Goal: Navigation & Orientation: Find specific page/section

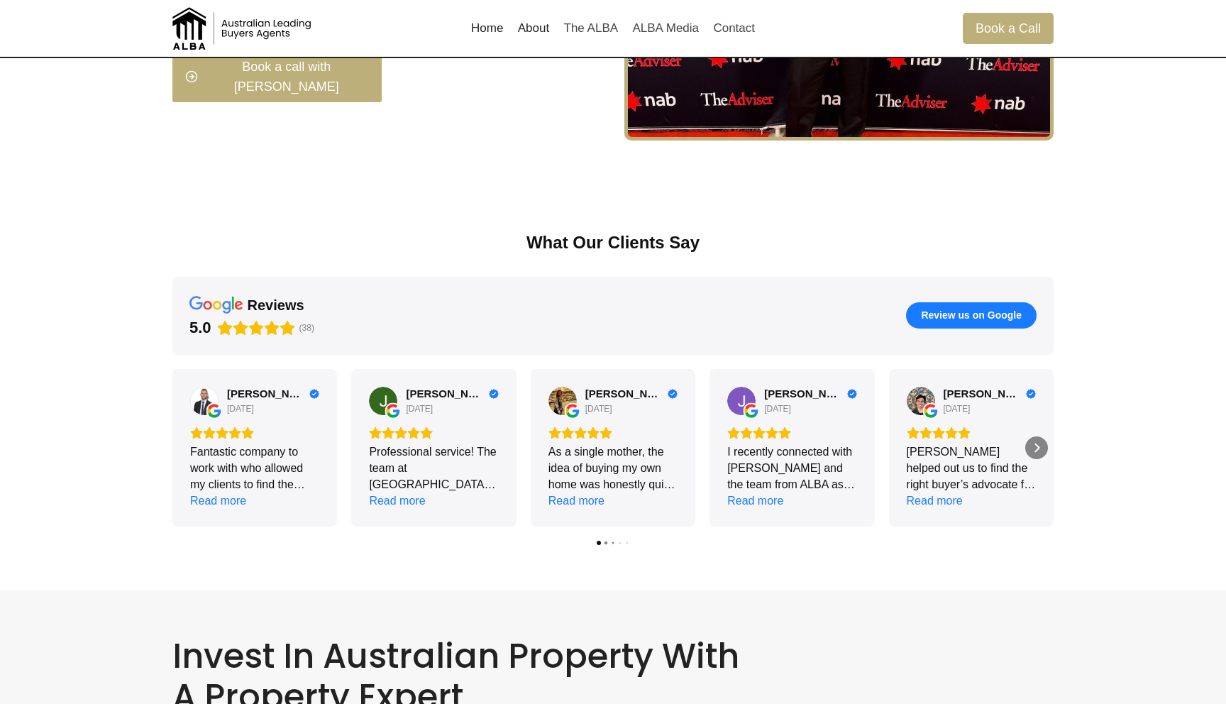
scroll to position [1931, 0]
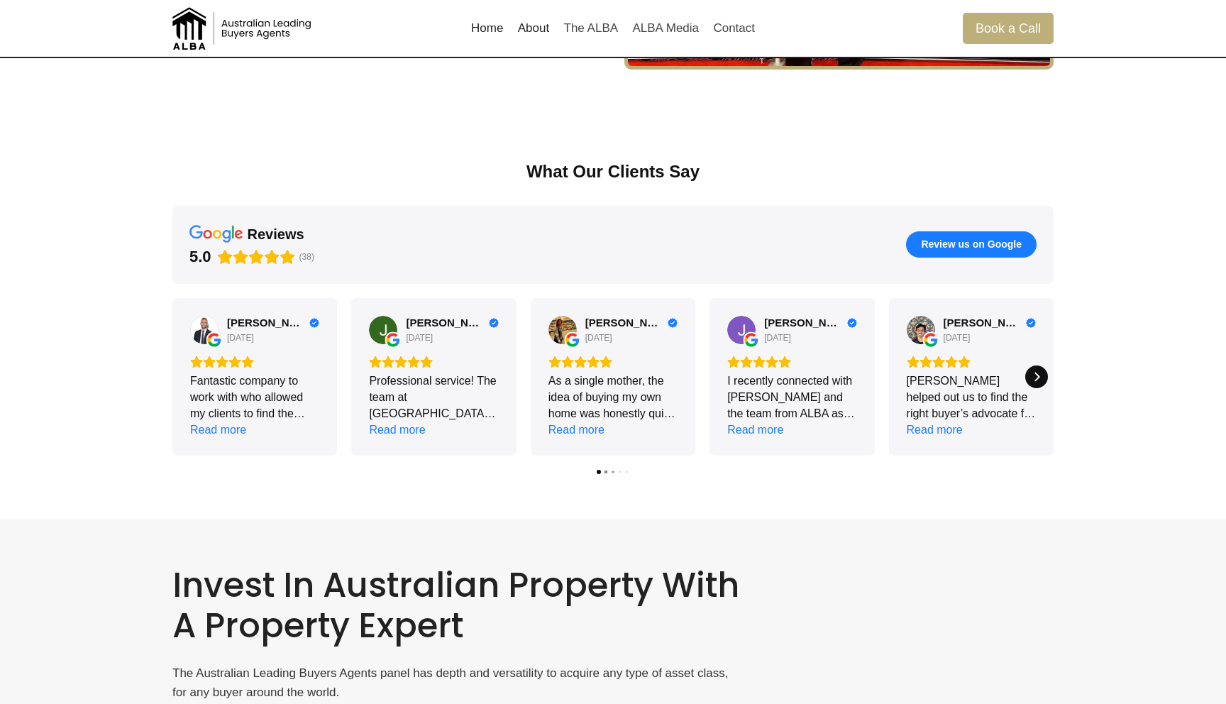
click at [1040, 377] on icon "Next" at bounding box center [1036, 376] width 11 height 11
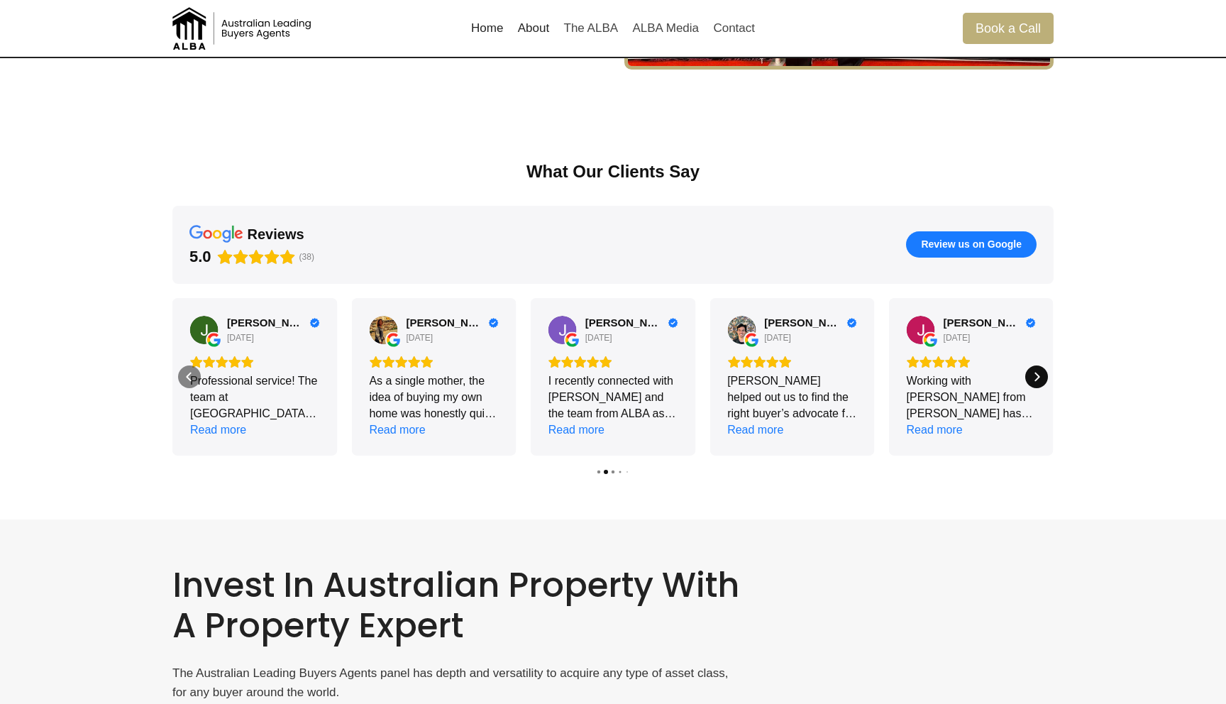
click at [1040, 377] on icon "Next" at bounding box center [1036, 376] width 11 height 11
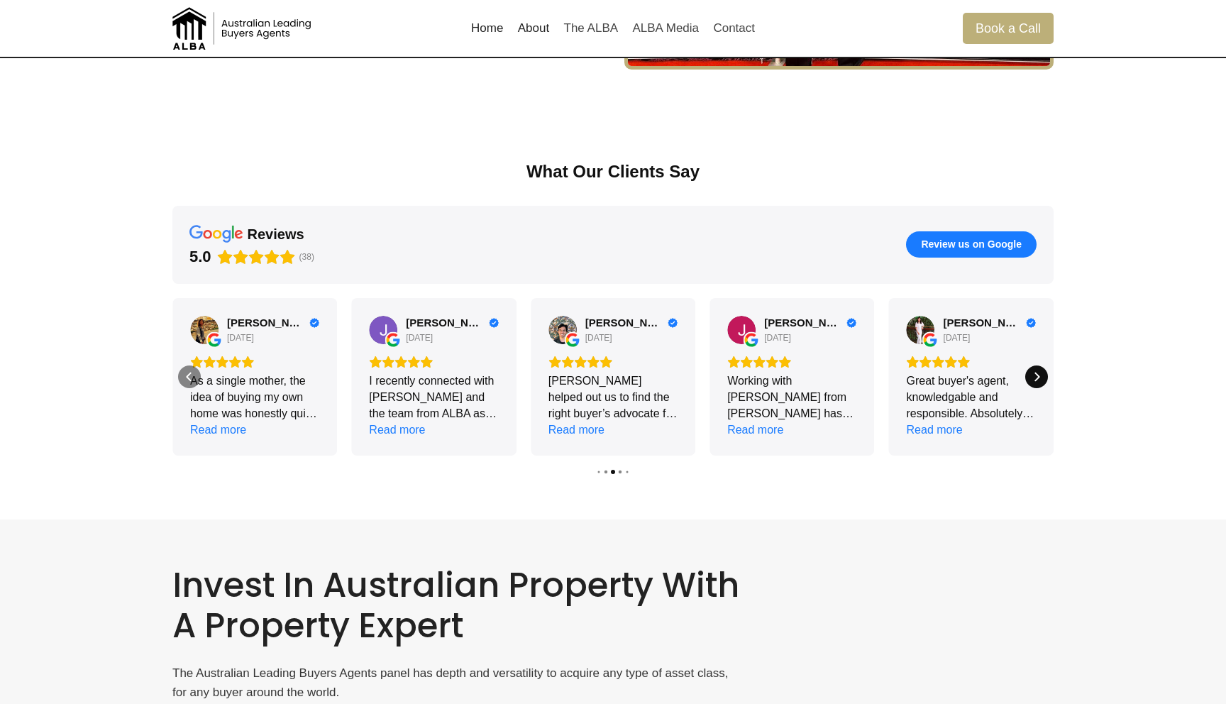
click at [1040, 377] on icon "Next" at bounding box center [1036, 376] width 11 height 11
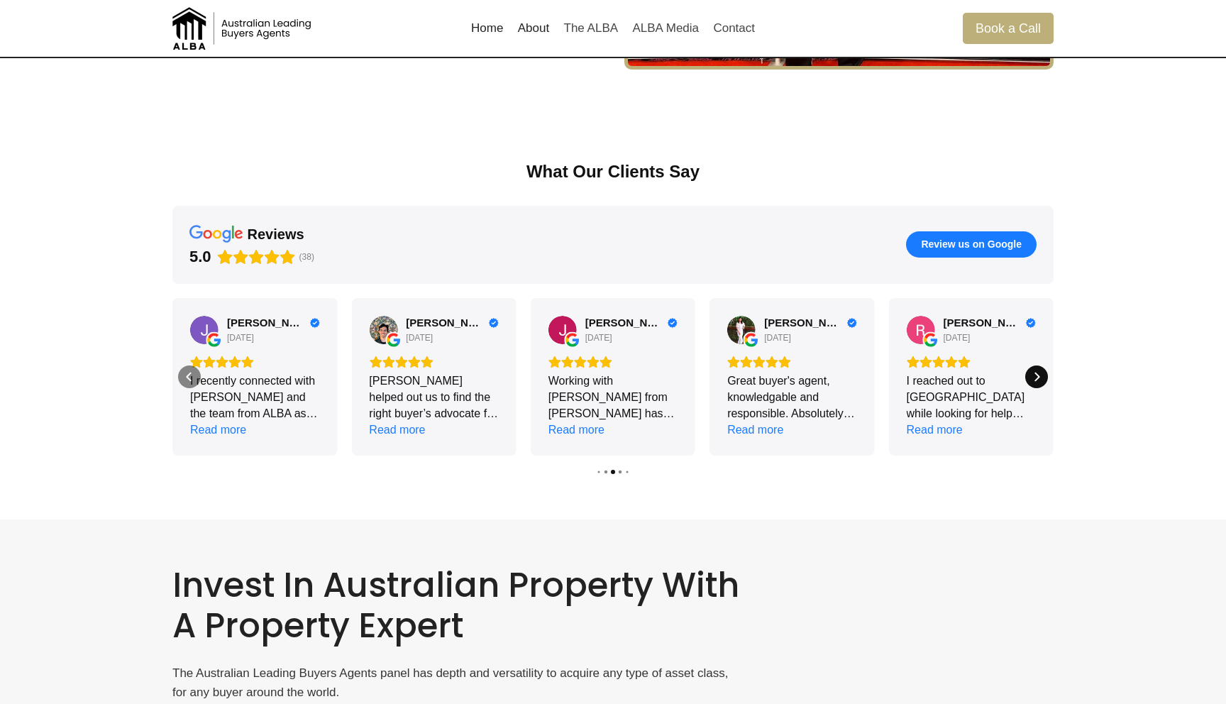
click at [1040, 377] on icon "Next" at bounding box center [1036, 376] width 11 height 11
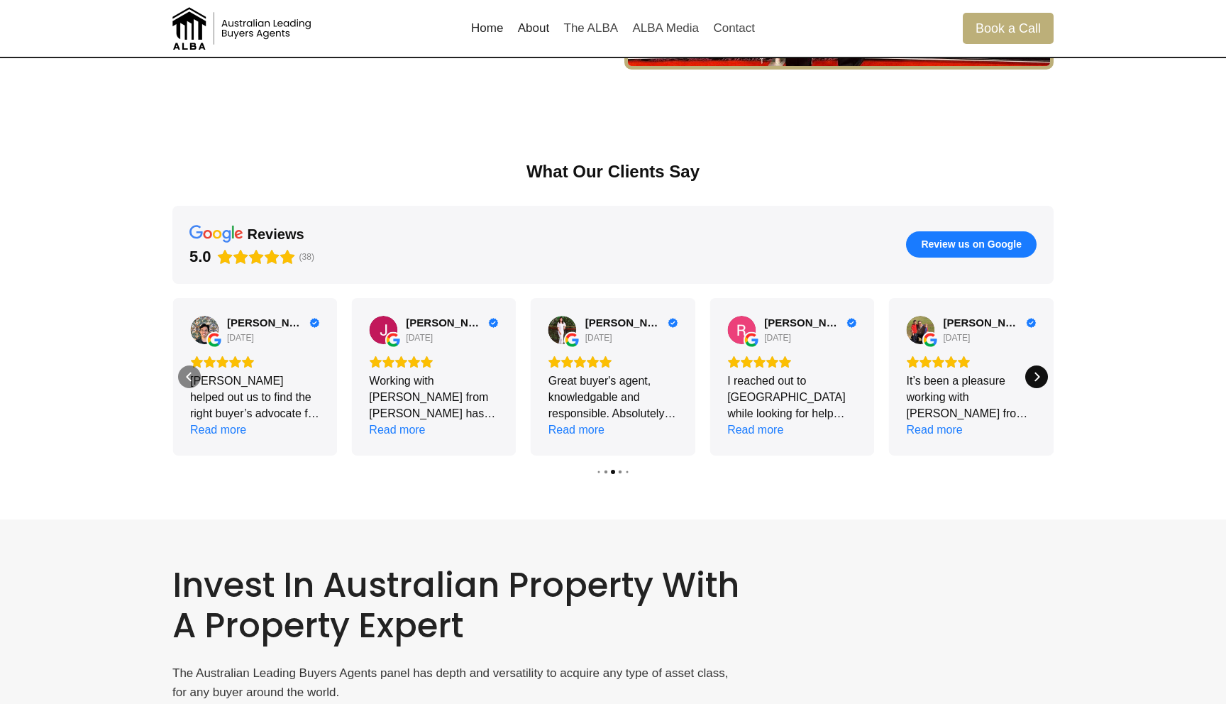
click at [1040, 377] on icon "Next" at bounding box center [1036, 376] width 11 height 11
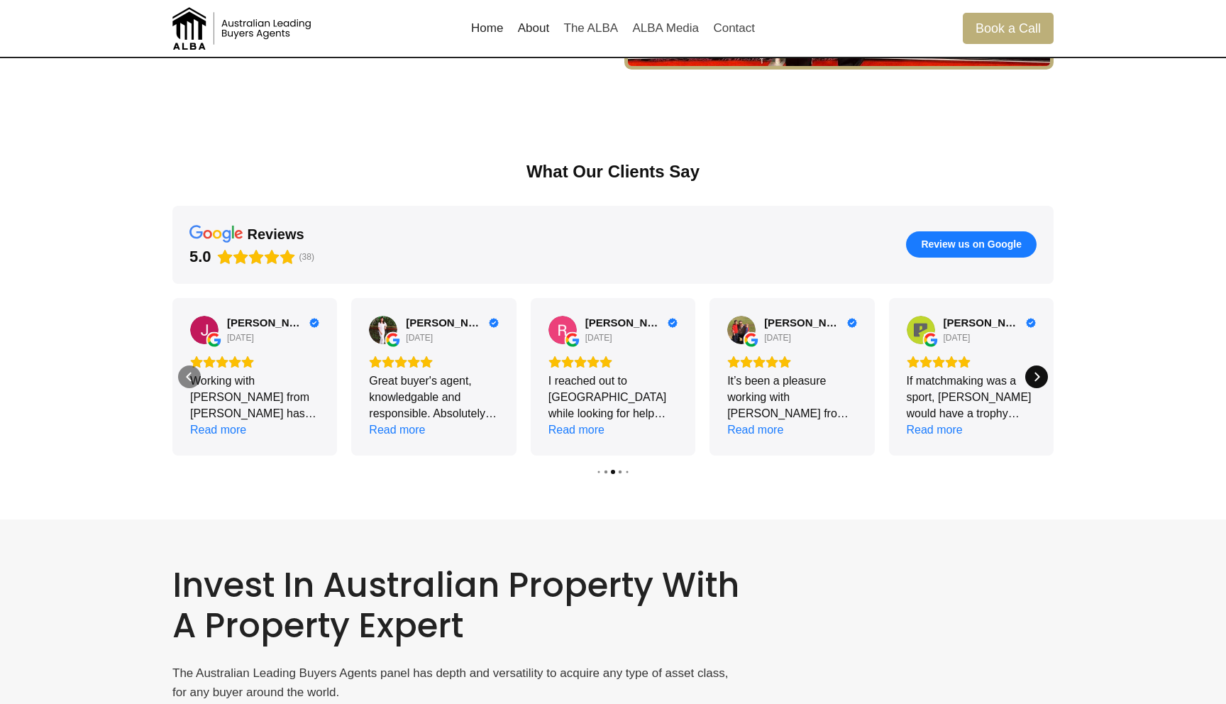
click at [1040, 377] on icon "Next" at bounding box center [1036, 376] width 11 height 11
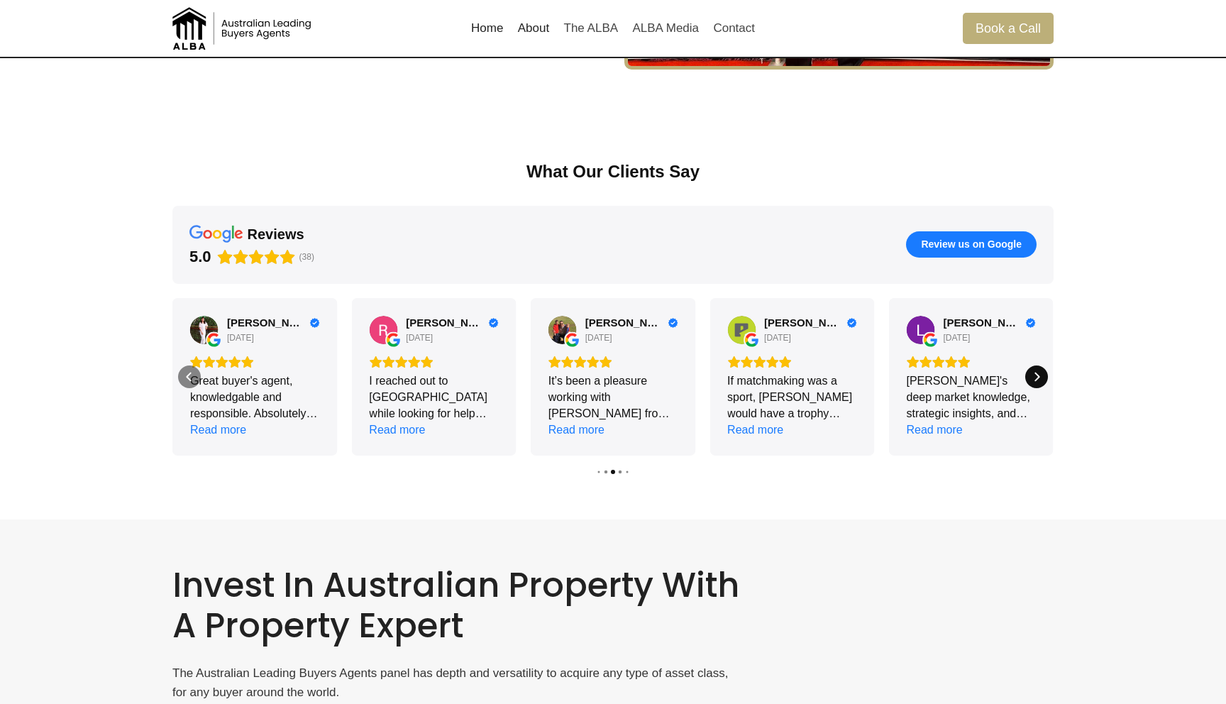
click at [1040, 377] on icon "Next" at bounding box center [1036, 376] width 11 height 11
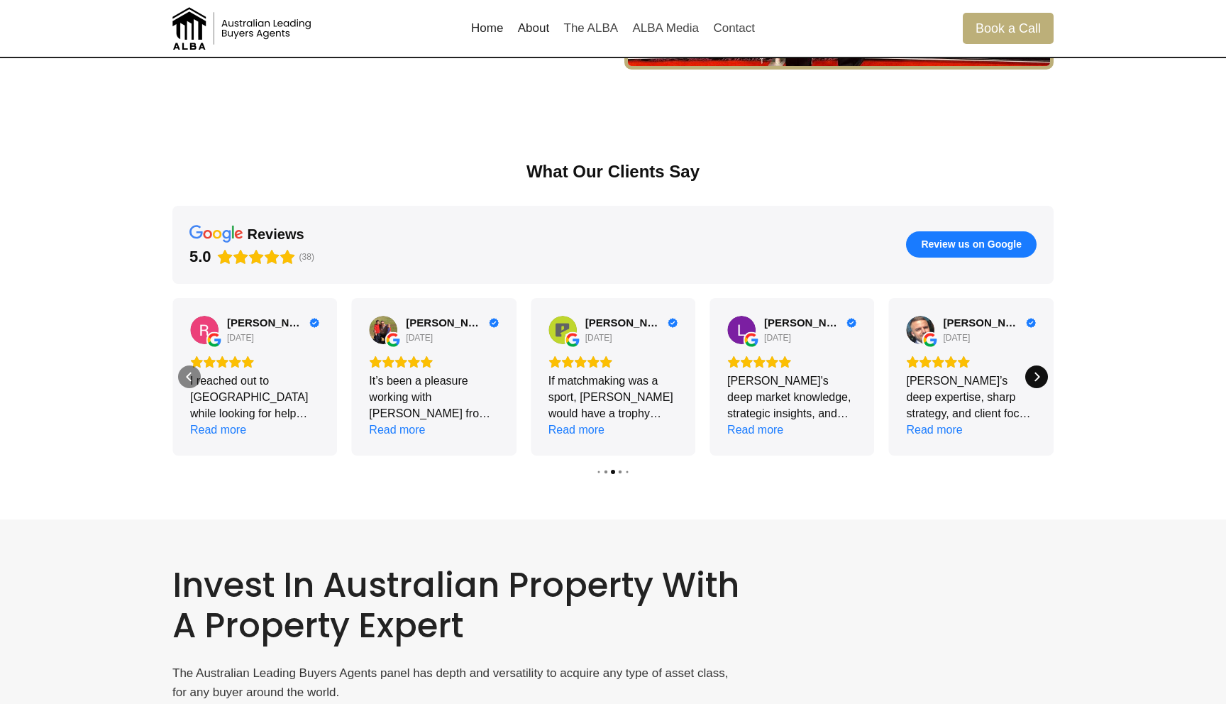
click at [1040, 377] on icon "Next" at bounding box center [1036, 376] width 11 height 11
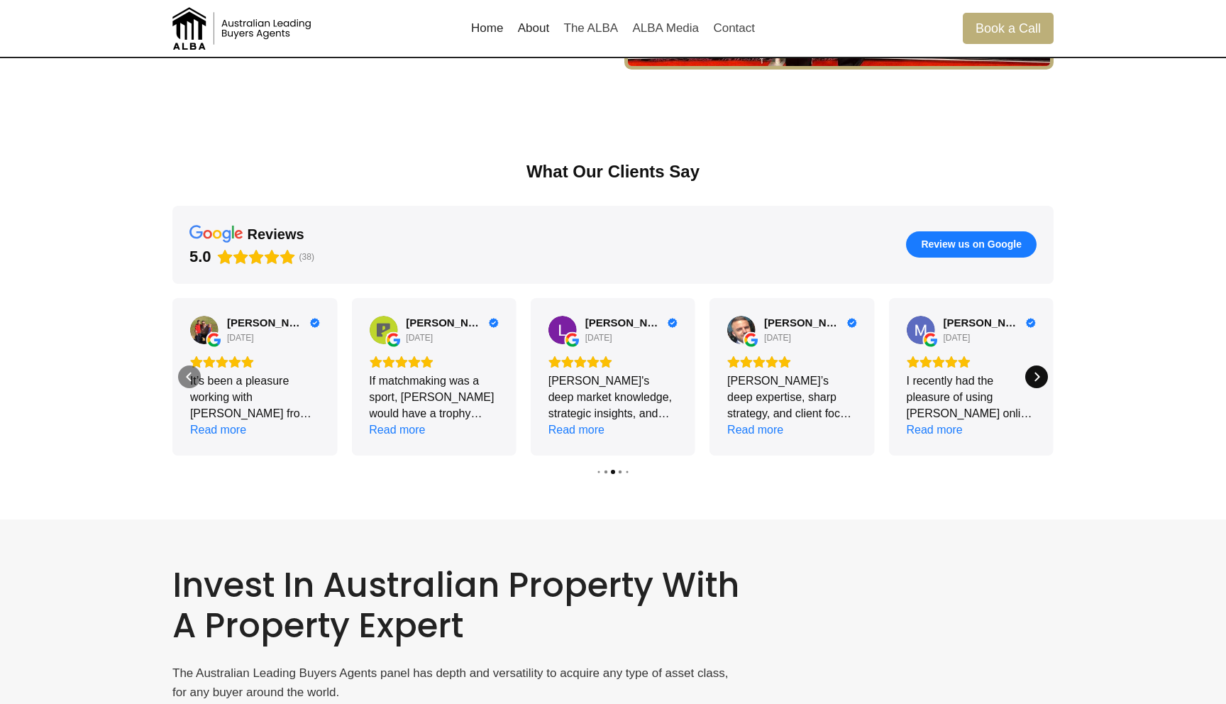
click at [1040, 377] on icon "Next" at bounding box center [1036, 376] width 11 height 11
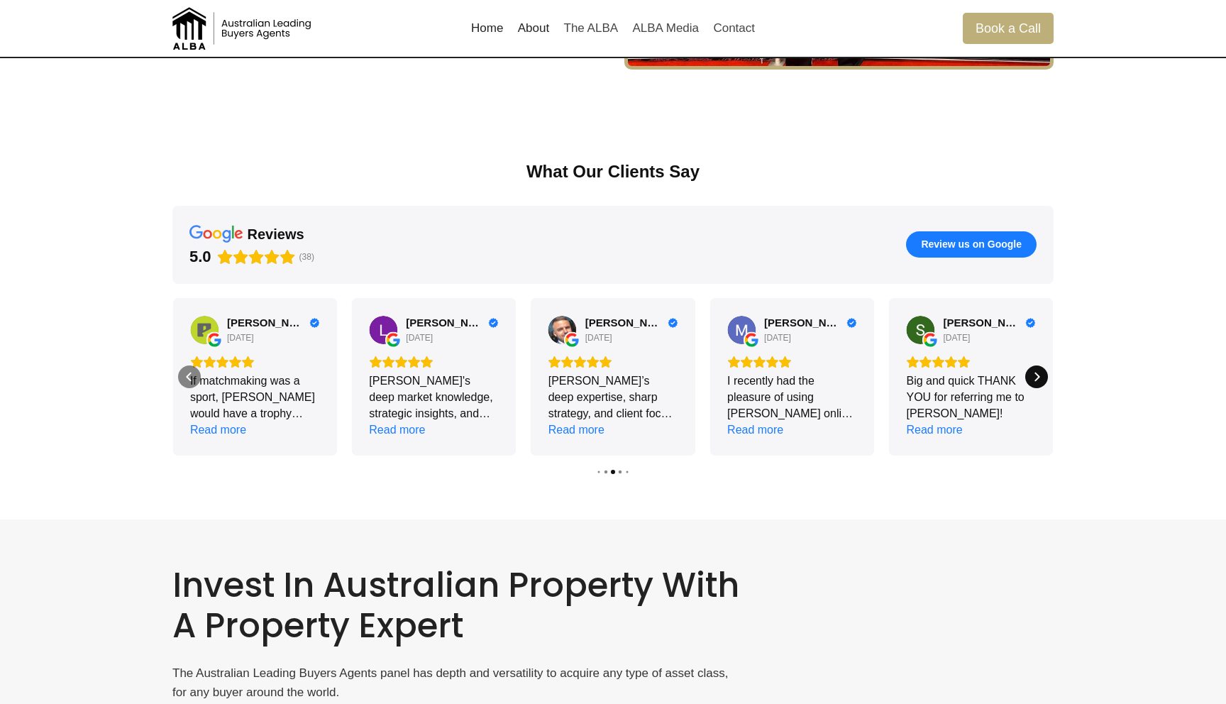
click at [1040, 377] on icon "Next" at bounding box center [1036, 376] width 11 height 11
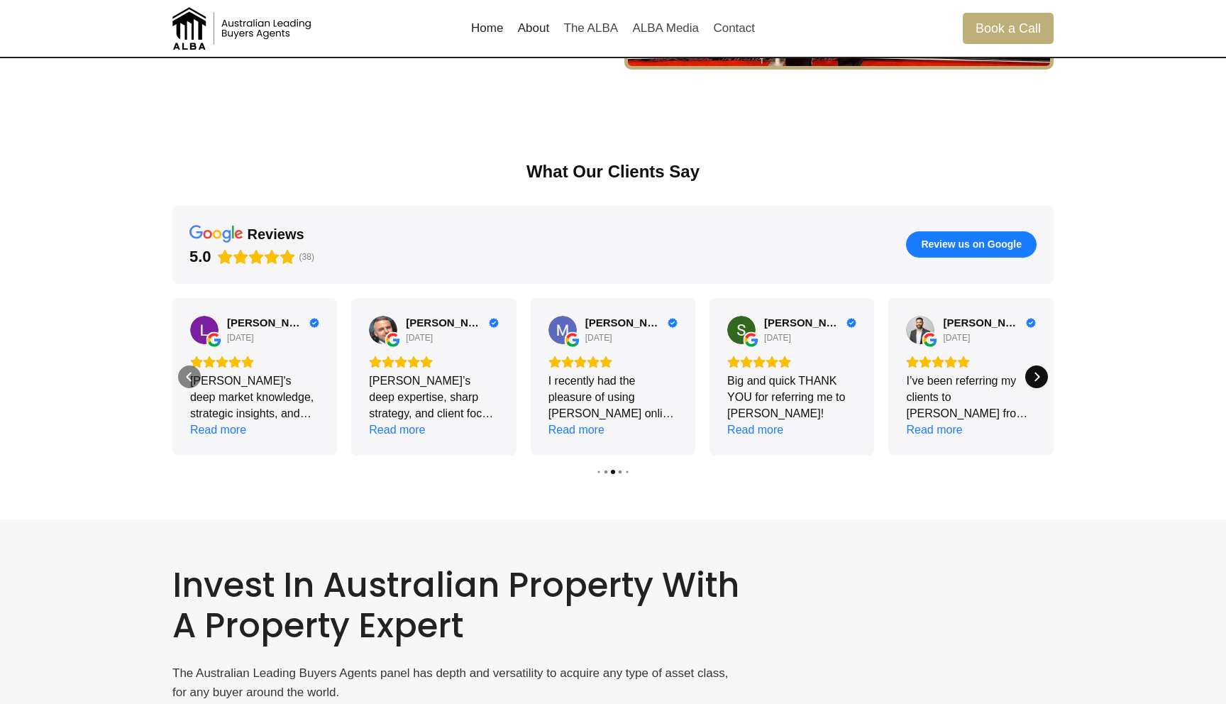
click at [1040, 377] on icon "Next" at bounding box center [1036, 376] width 11 height 11
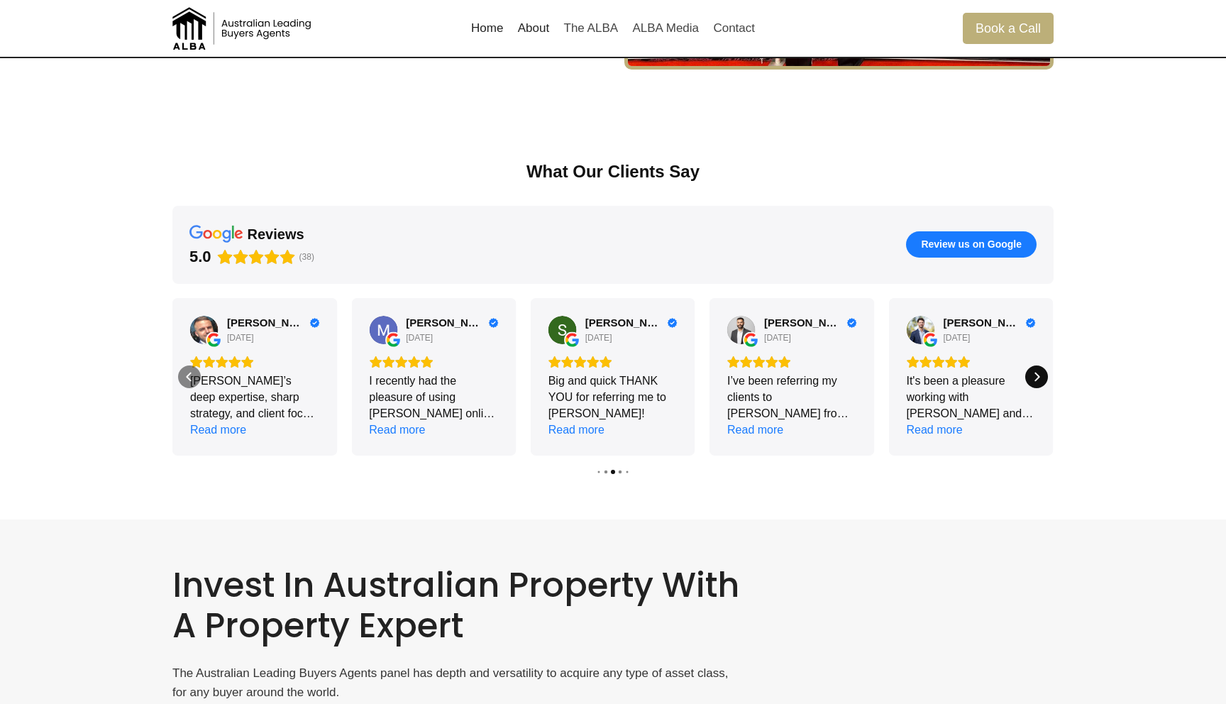
click at [1040, 377] on icon "Next" at bounding box center [1036, 376] width 11 height 11
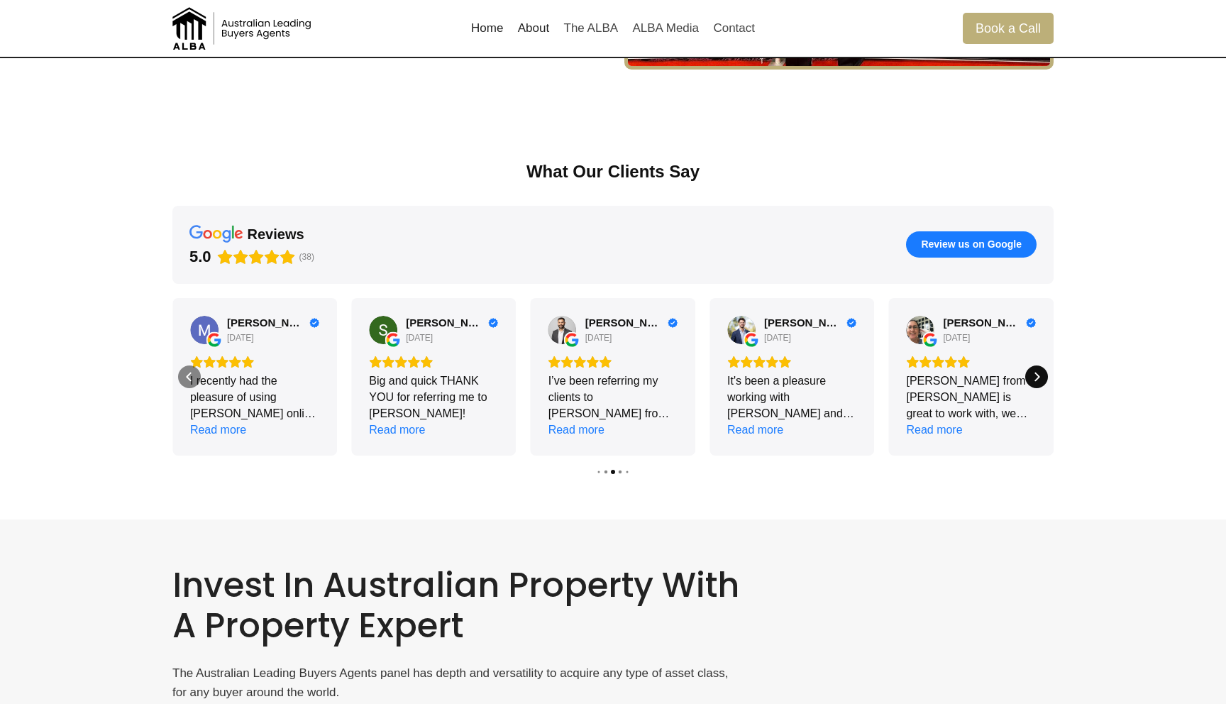
click at [1040, 377] on icon "Next" at bounding box center [1036, 376] width 11 height 11
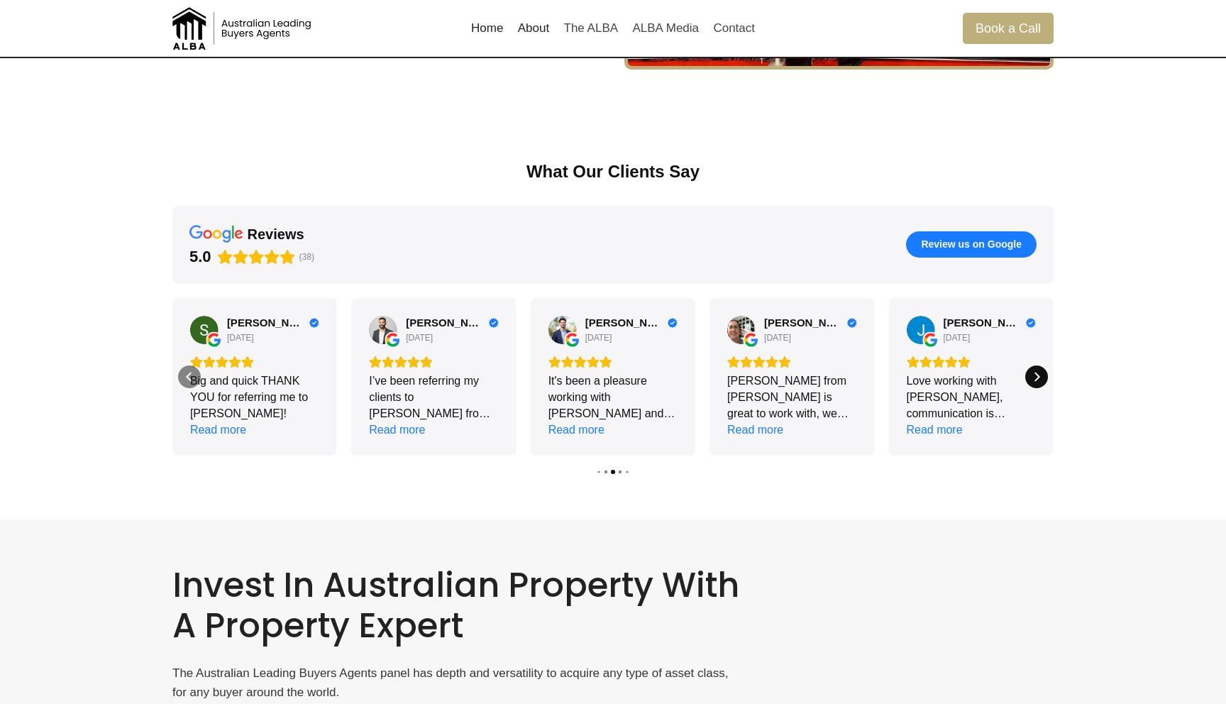
click at [1040, 377] on icon "Next" at bounding box center [1036, 376] width 11 height 11
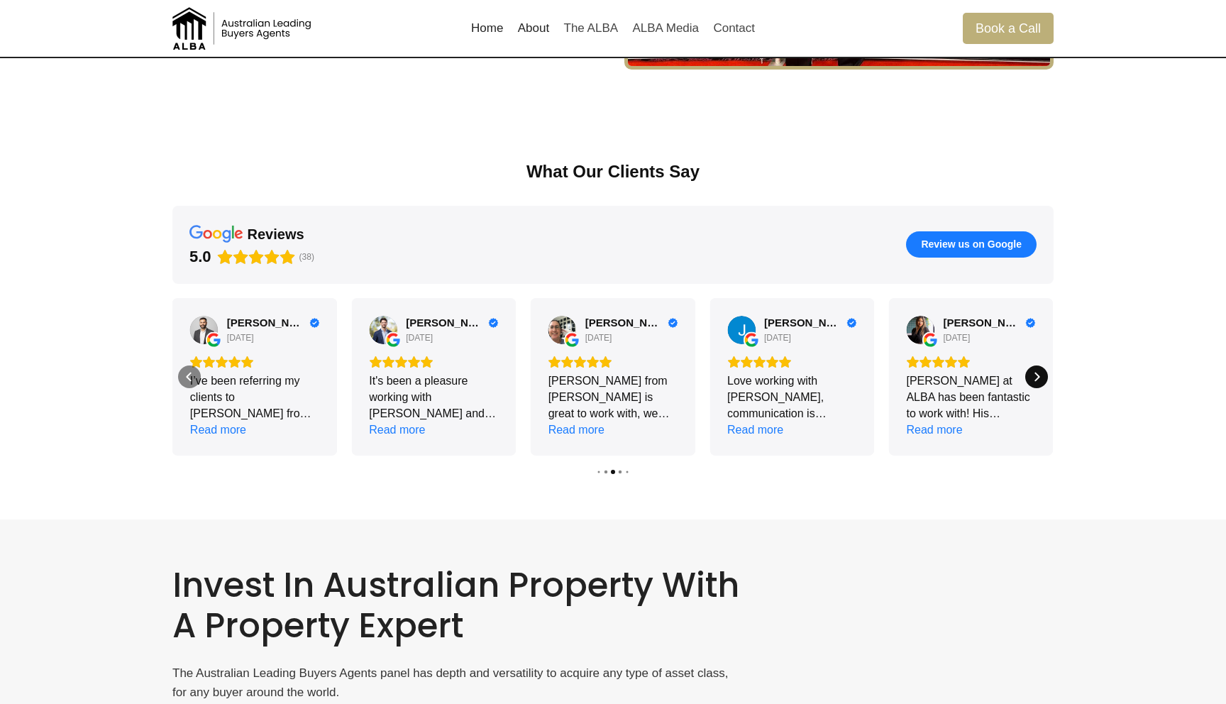
click at [1040, 377] on icon "Next" at bounding box center [1036, 376] width 11 height 11
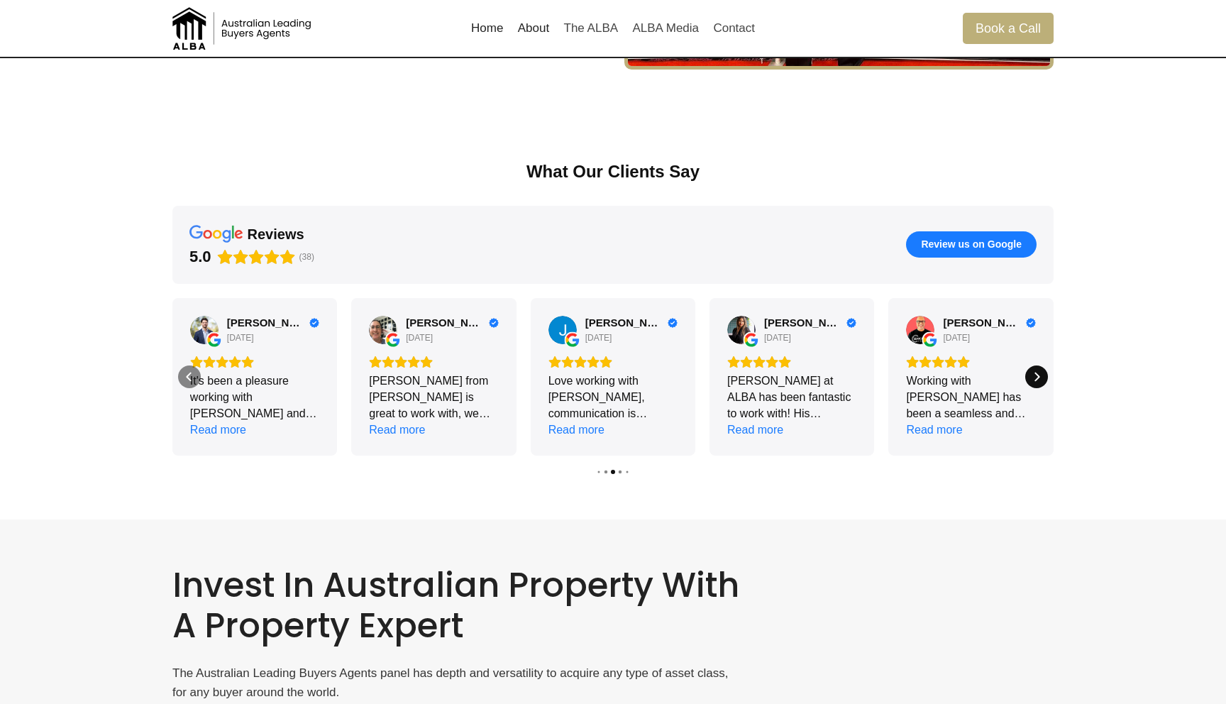
click at [1040, 377] on icon "Next" at bounding box center [1036, 376] width 11 height 11
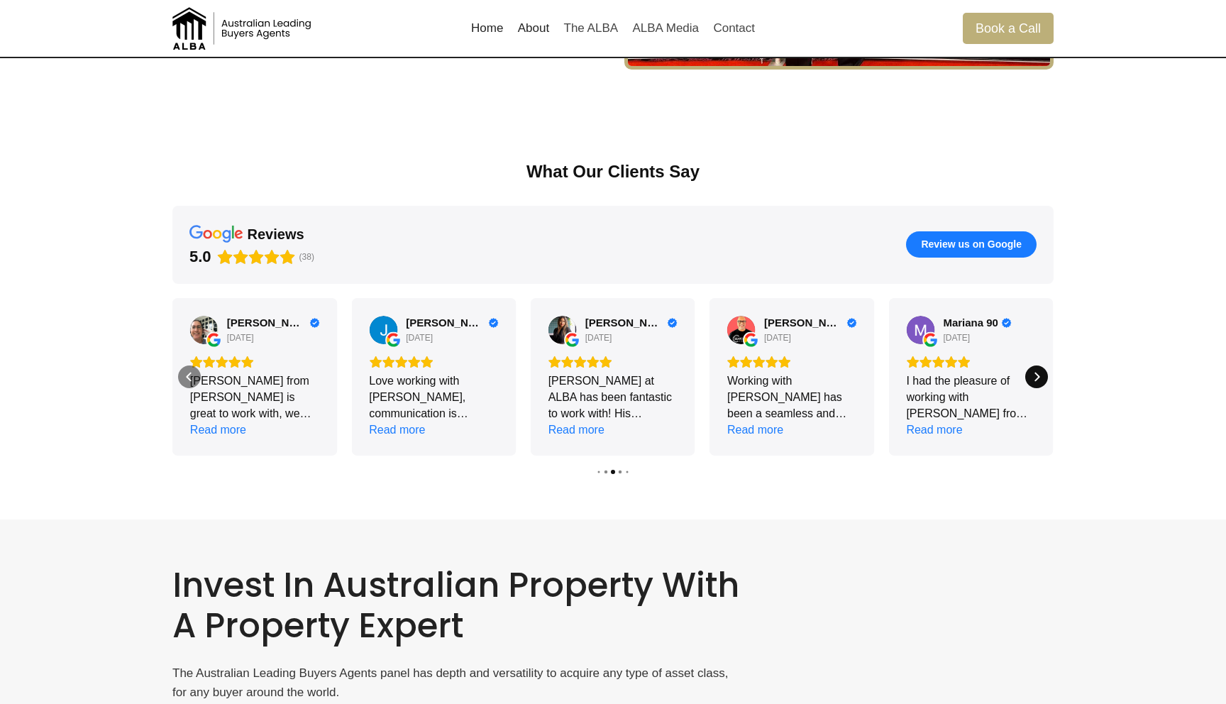
click at [1040, 377] on icon "Next" at bounding box center [1036, 376] width 11 height 11
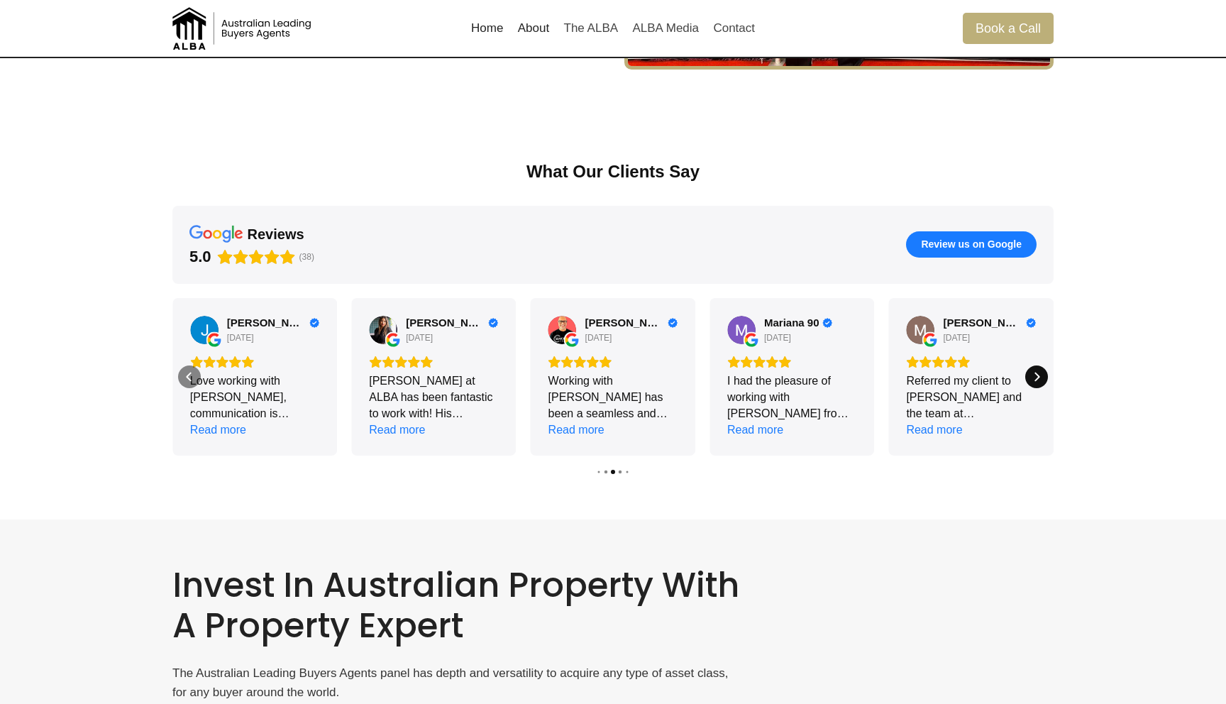
click at [1040, 377] on icon "Next" at bounding box center [1036, 376] width 11 height 11
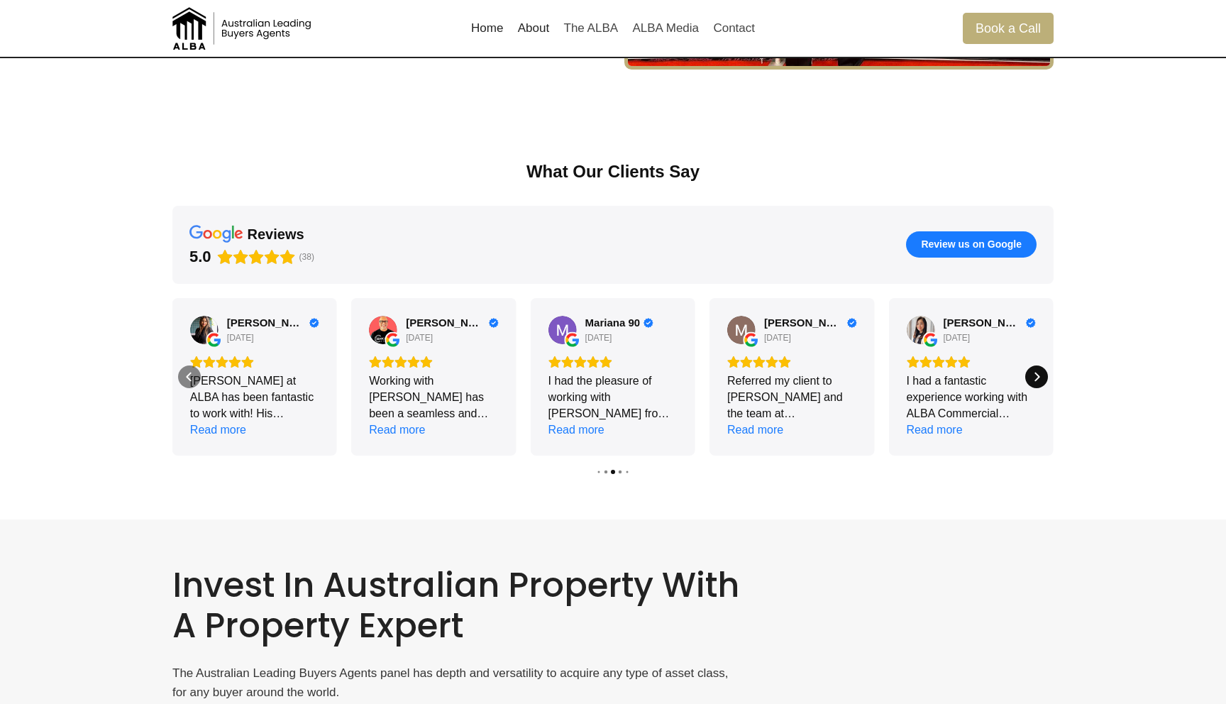
click at [1040, 377] on icon "Next" at bounding box center [1036, 376] width 11 height 11
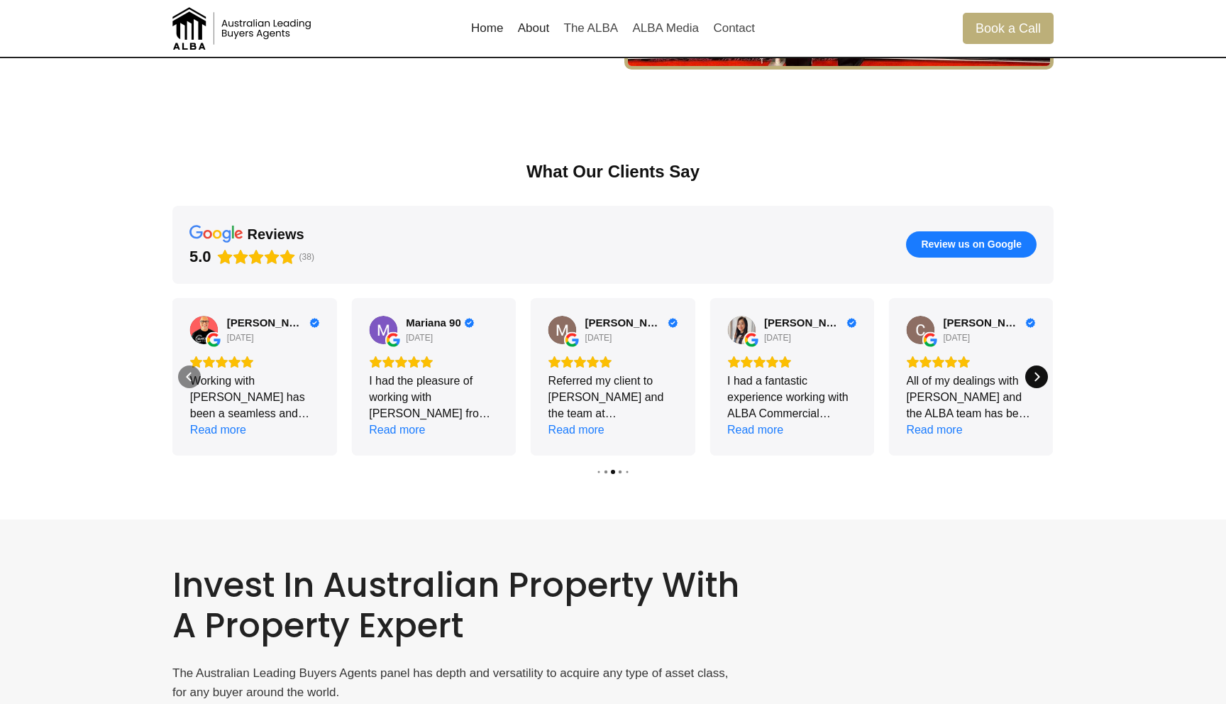
click at [1040, 377] on icon "Next" at bounding box center [1036, 376] width 11 height 11
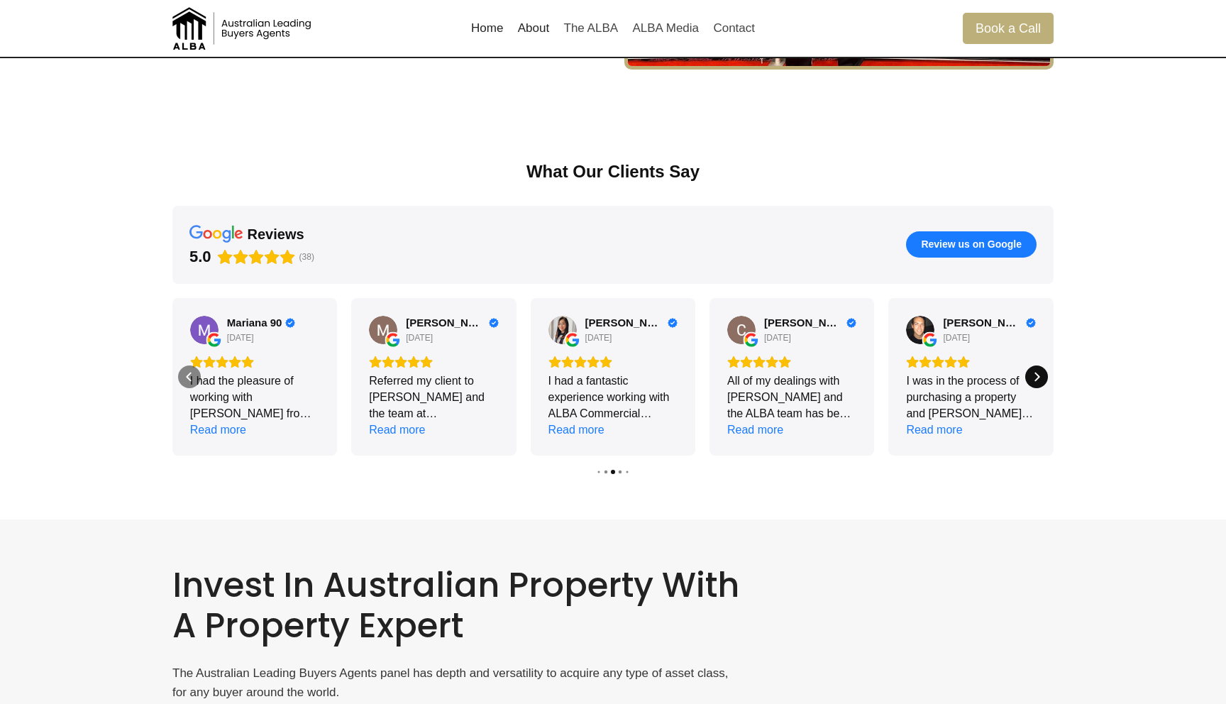
click at [1040, 377] on icon "Next" at bounding box center [1036, 376] width 11 height 11
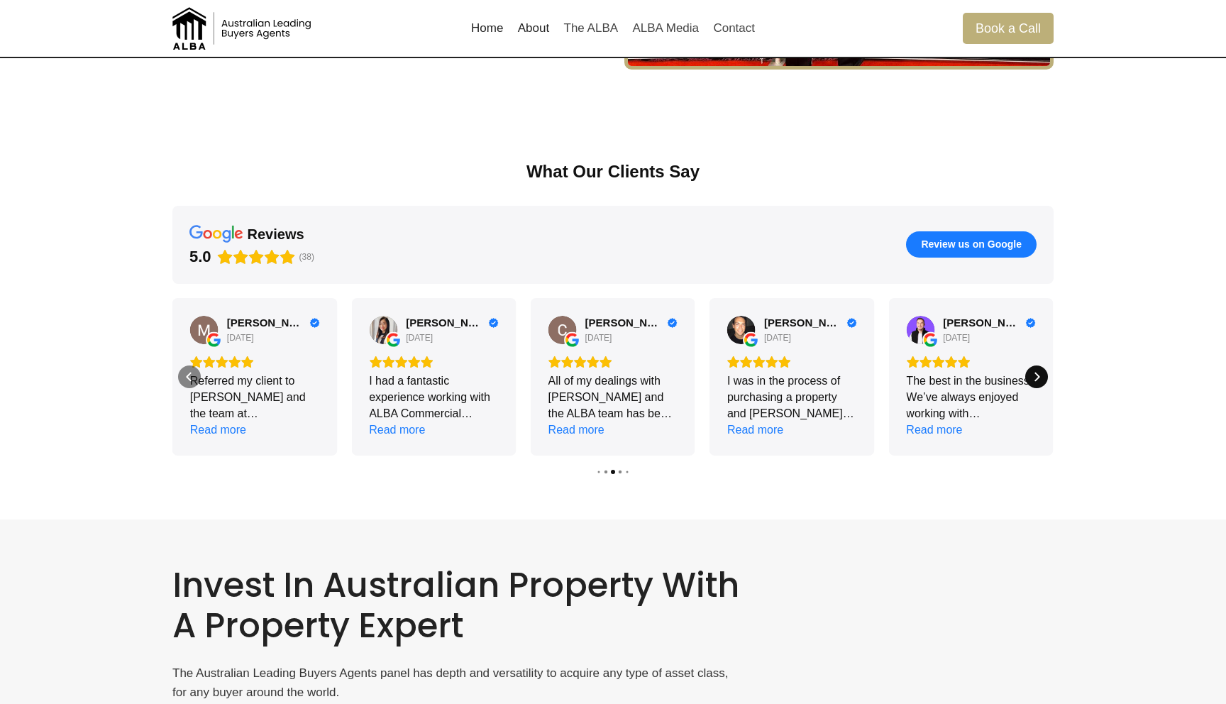
click at [1040, 377] on icon "Next" at bounding box center [1036, 376] width 11 height 11
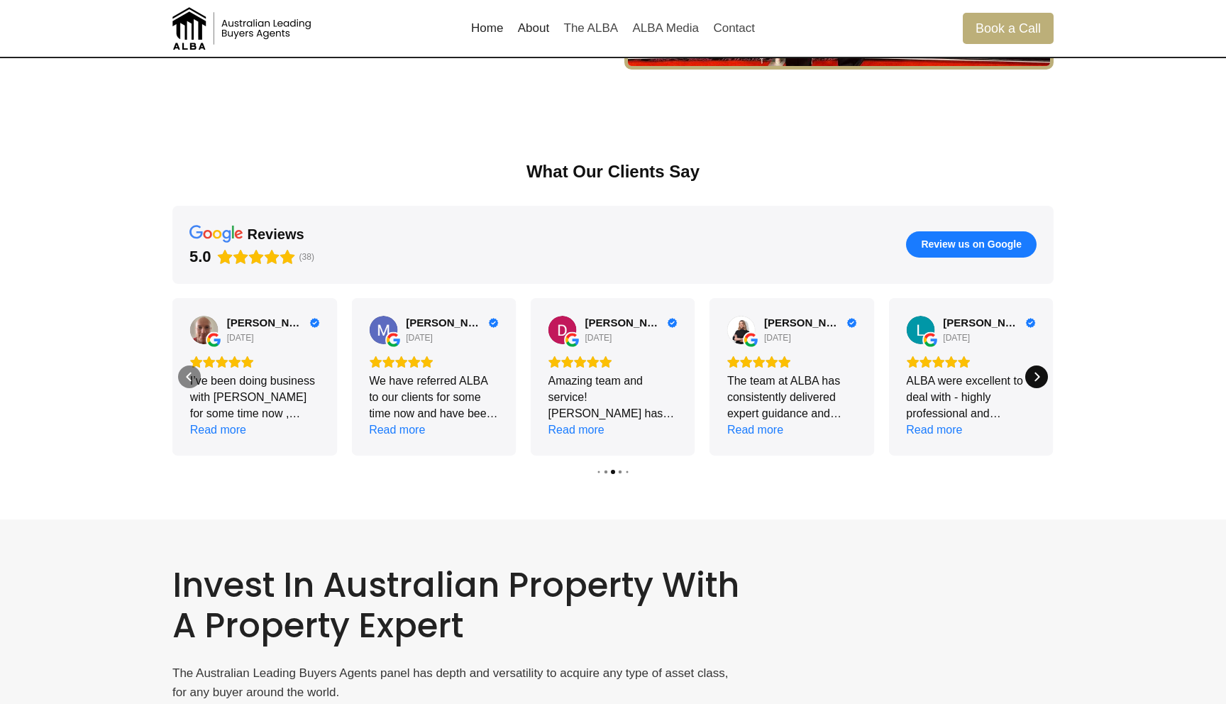
click at [1040, 377] on icon "Next" at bounding box center [1036, 376] width 11 height 11
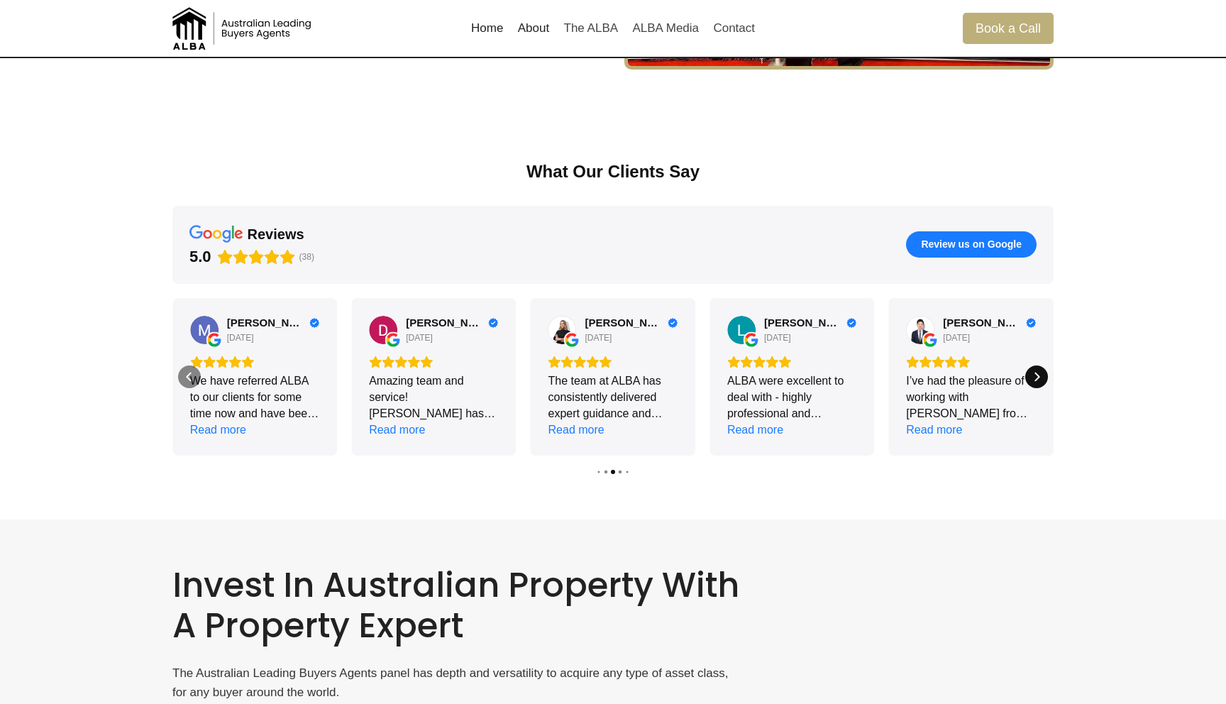
click at [1040, 377] on icon "Next" at bounding box center [1036, 376] width 11 height 11
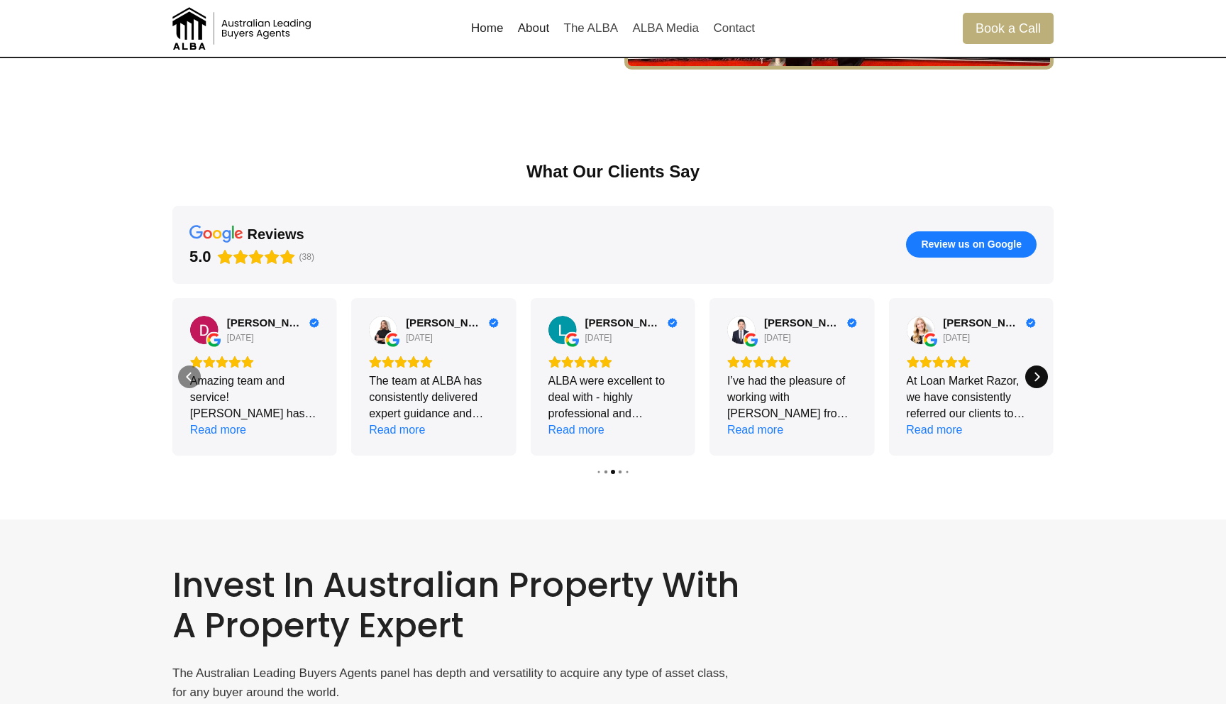
click at [1040, 377] on icon "Next" at bounding box center [1036, 376] width 11 height 11
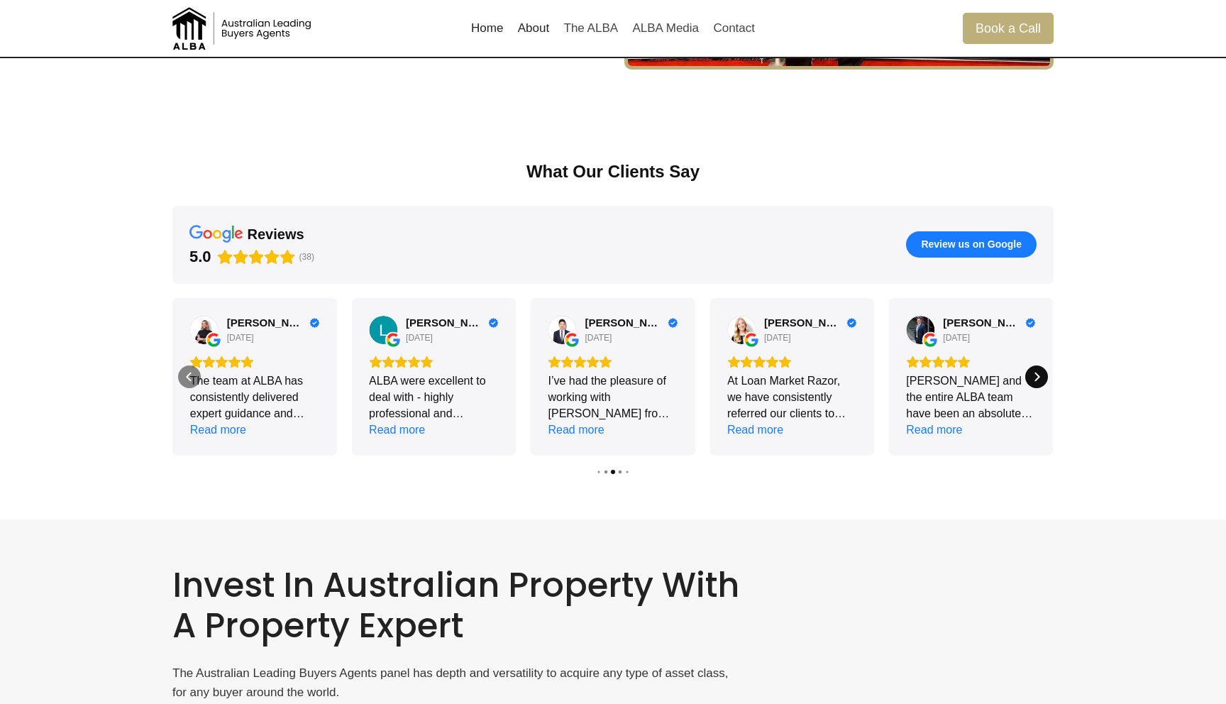
click at [1040, 377] on icon "Next" at bounding box center [1036, 376] width 11 height 11
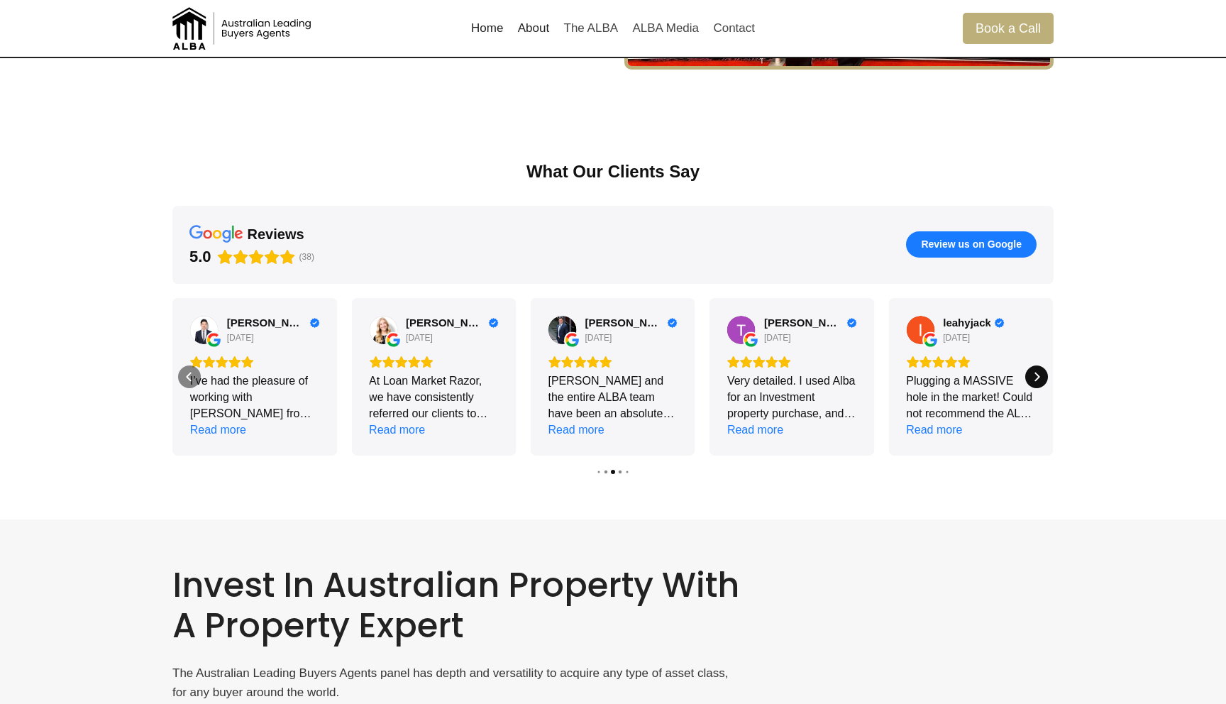
click at [1040, 377] on icon "Next" at bounding box center [1036, 376] width 11 height 11
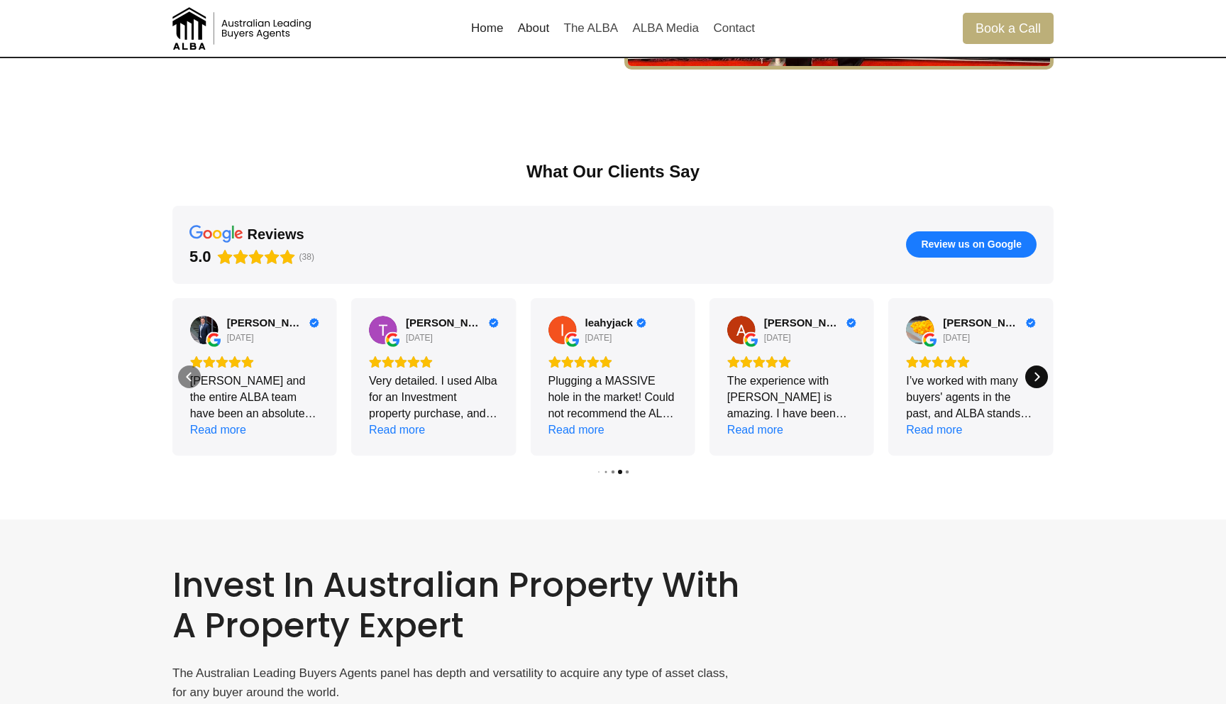
click at [1040, 377] on icon "Next" at bounding box center [1036, 376] width 11 height 11
click at [1040, 377] on div "Next" at bounding box center [1036, 376] width 23 height 23
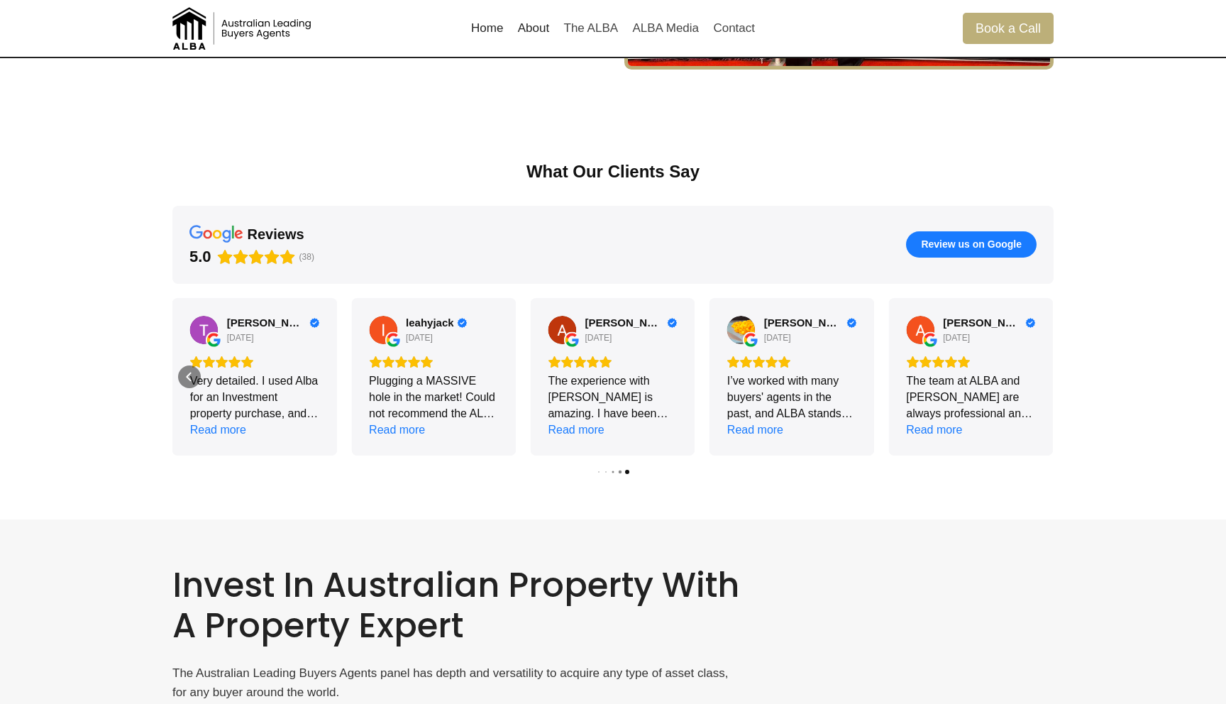
click at [1040, 377] on div "Next" at bounding box center [1036, 376] width 23 height 23
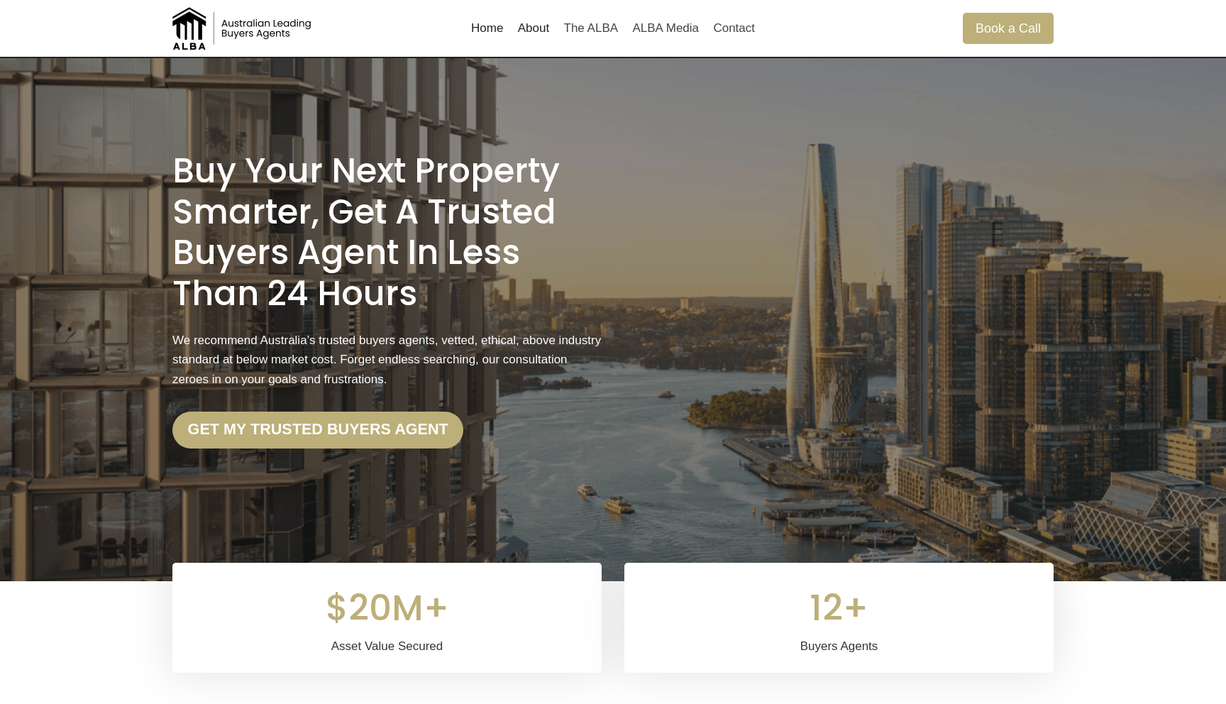
scroll to position [0, 0]
